Goal: Task Accomplishment & Management: Complete application form

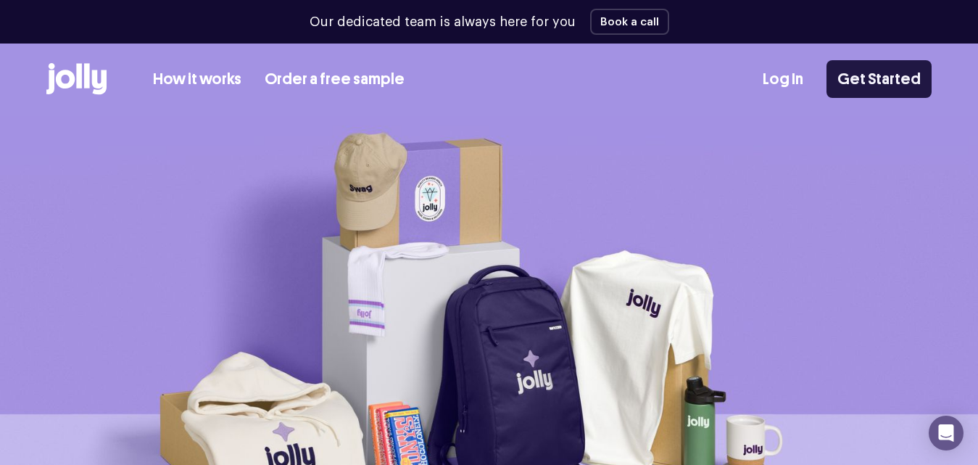
click at [896, 76] on link "Get Started" at bounding box center [878, 79] width 105 height 38
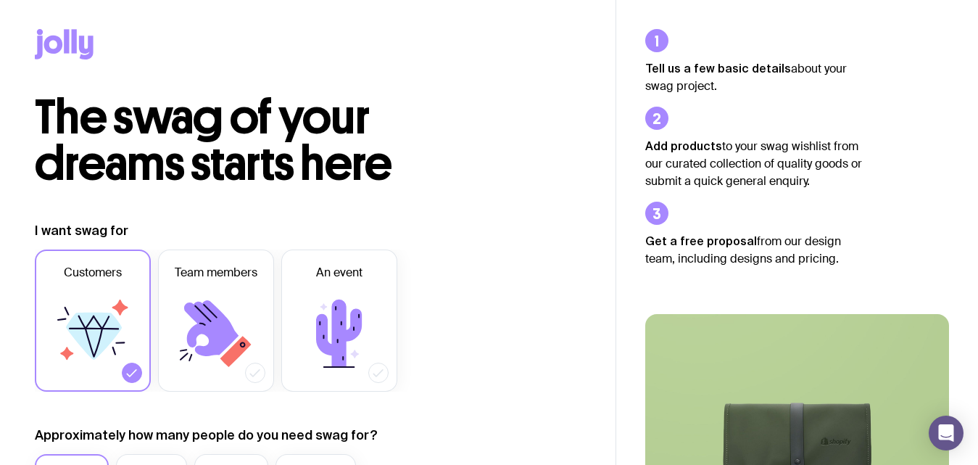
drag, startPoint x: 49, startPoint y: 306, endPoint x: 254, endPoint y: 420, distance: 234.5
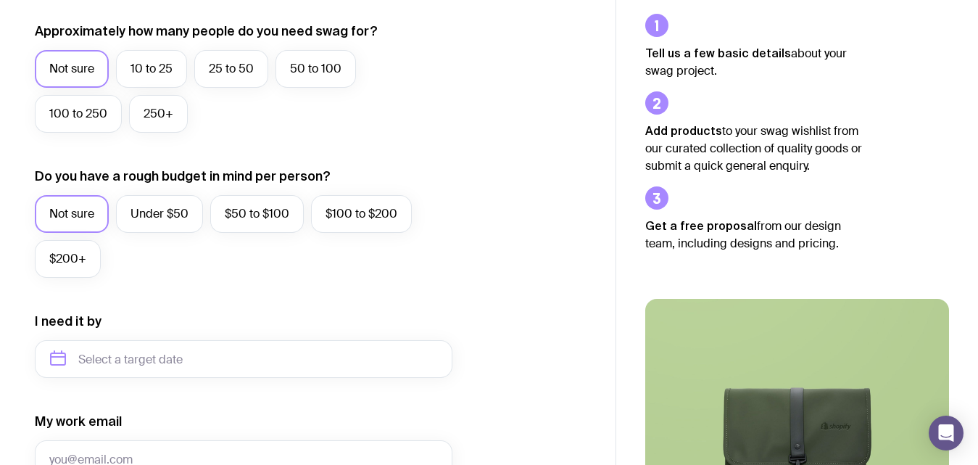
scroll to position [406, 0]
